Goal: Transaction & Acquisition: Register for event/course

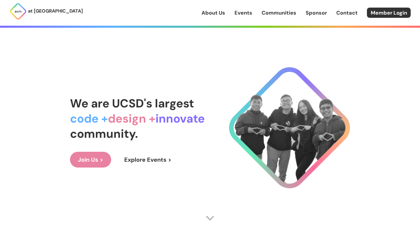
click at [245, 14] on link "Events" at bounding box center [243, 13] width 18 height 8
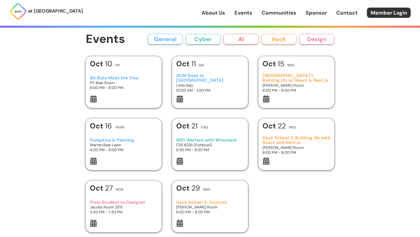
click at [104, 137] on div "Pumpkins & Painting [PERSON_NAME] Bear Lawn 4:00 PM - 6:00 PM" at bounding box center [124, 145] width 68 height 24
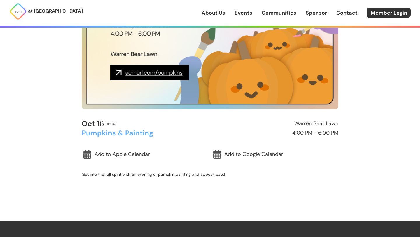
scroll to position [75, 0]
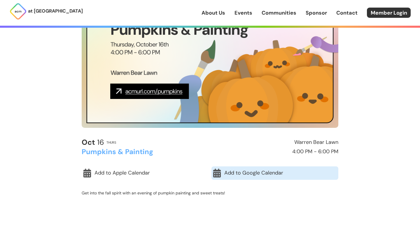
click at [281, 169] on link "Add to Google Calendar" at bounding box center [274, 172] width 127 height 13
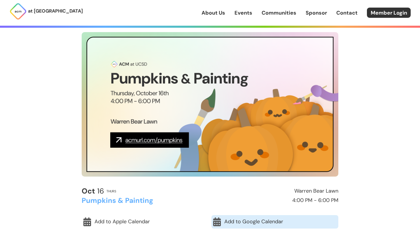
scroll to position [0, 0]
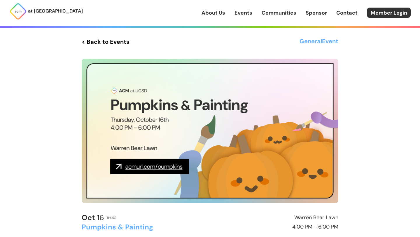
drag, startPoint x: 3, startPoint y: 120, endPoint x: 17, endPoint y: 120, distance: 13.7
drag, startPoint x: 13, startPoint y: 129, endPoint x: 0, endPoint y: 73, distance: 57.6
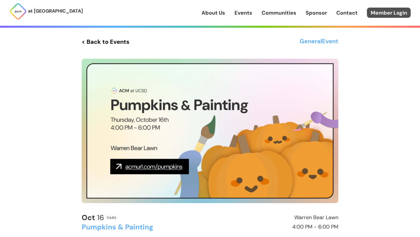
click at [381, 13] on link "Member Login" at bounding box center [389, 13] width 44 height 10
